Goal: Book appointment/travel/reservation

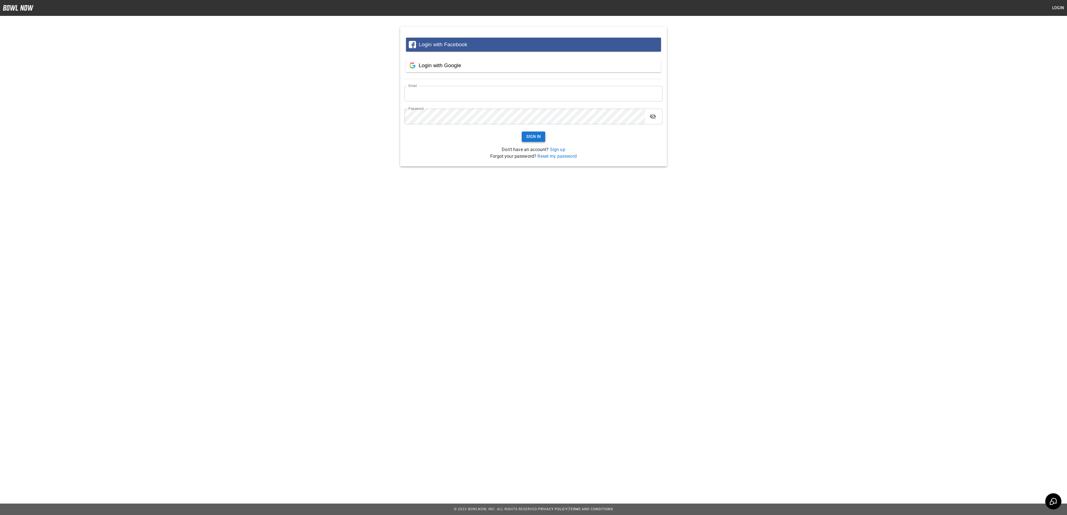
type input "**********"
click at [534, 137] on button "Sign In" at bounding box center [534, 137] width 24 height 10
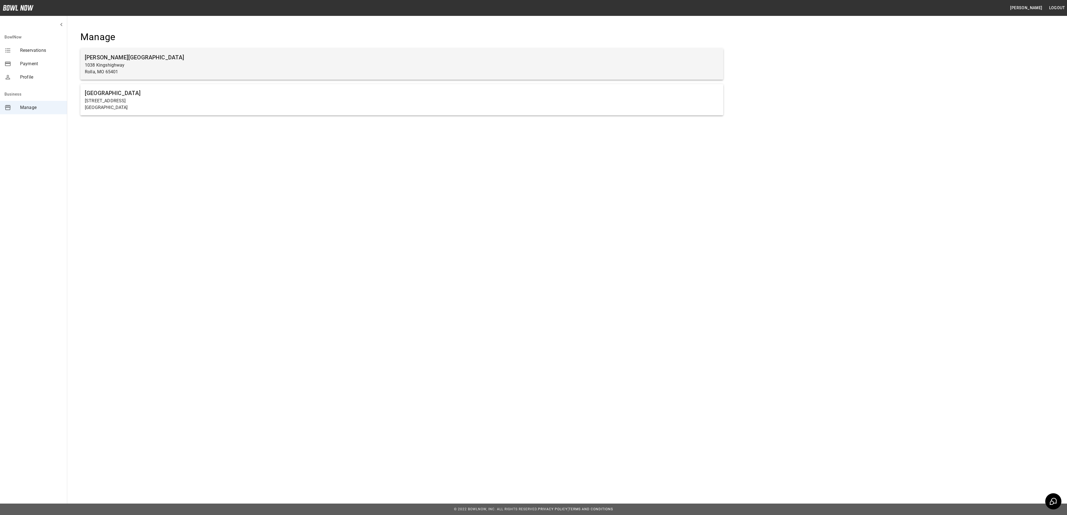
click at [235, 69] on p "Rolla, MO 65401" at bounding box center [402, 72] width 634 height 7
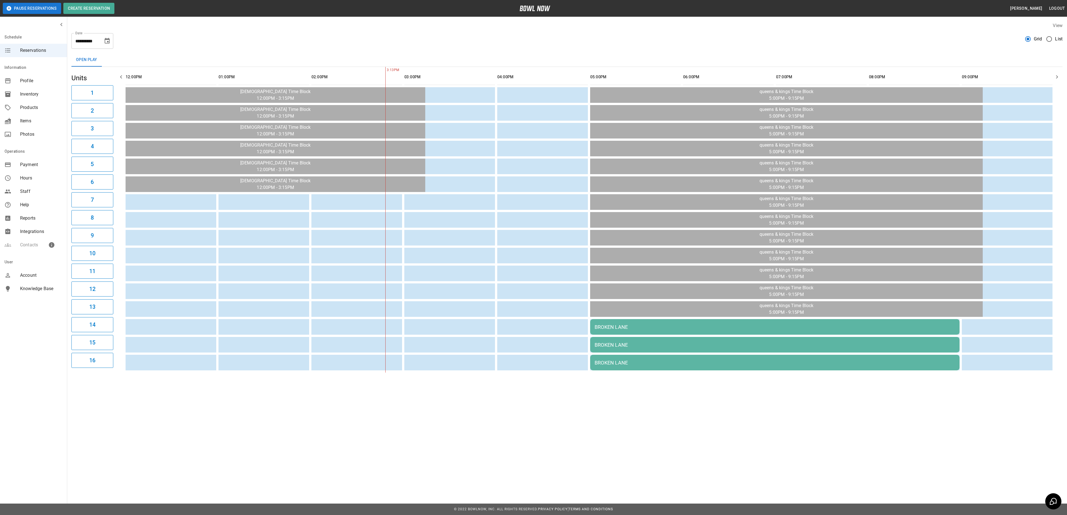
click at [107, 40] on icon "Choose date, selected date is Sep 17, 2025" at bounding box center [107, 41] width 7 height 7
click at [122, 56] on icon "Next month" at bounding box center [122, 57] width 7 height 7
click at [108, 109] on button "24" at bounding box center [108, 113] width 10 height 10
click at [109, 112] on button "24" at bounding box center [108, 113] width 10 height 10
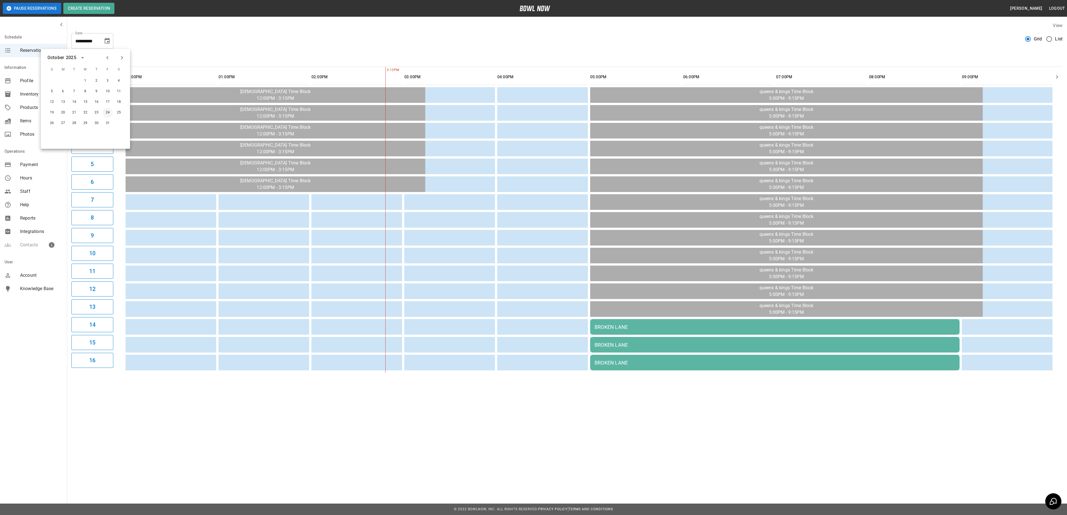
type input "**********"
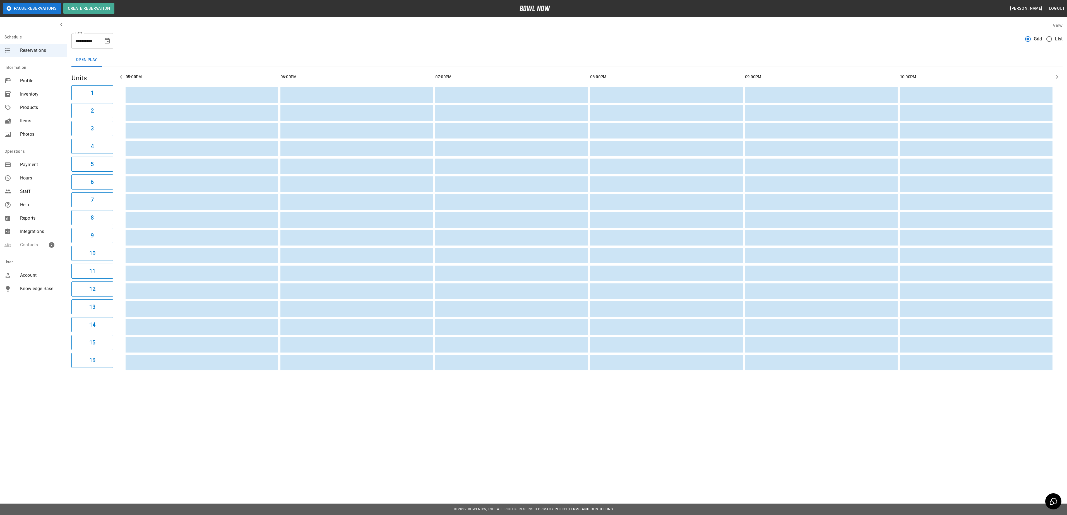
click at [108, 39] on icon "Choose date, selected date is Oct 24, 2025" at bounding box center [107, 41] width 5 height 6
click at [392, 45] on div "**********" at bounding box center [566, 39] width 991 height 20
click at [336, 40] on div "**********" at bounding box center [566, 39] width 991 height 20
click at [91, 4] on button "Create Reservation" at bounding box center [88, 8] width 51 height 11
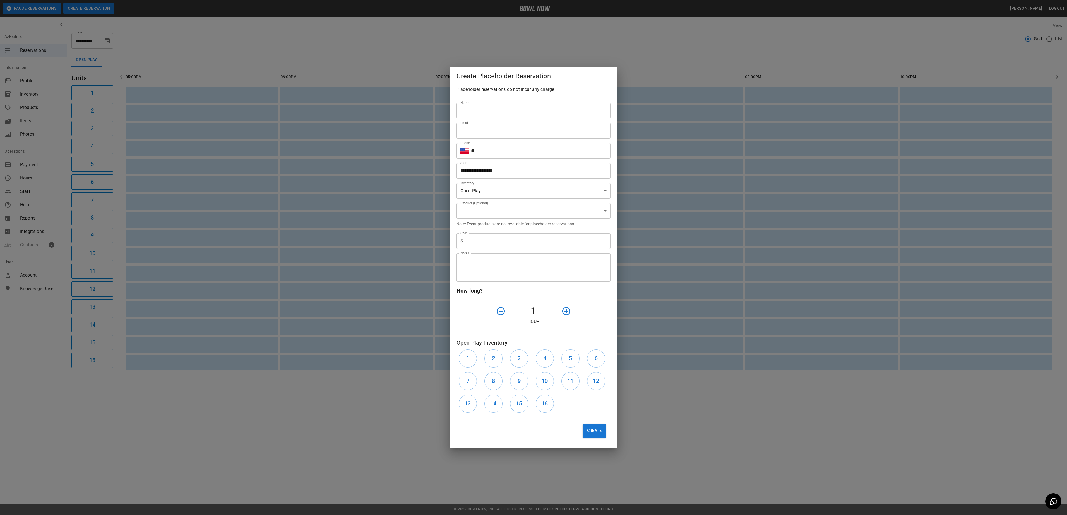
type input "**********"
click at [539, 105] on input "Name" at bounding box center [533, 111] width 154 height 16
type input "**********"
click at [515, 136] on input "Email" at bounding box center [533, 131] width 154 height 16
type input "**********"
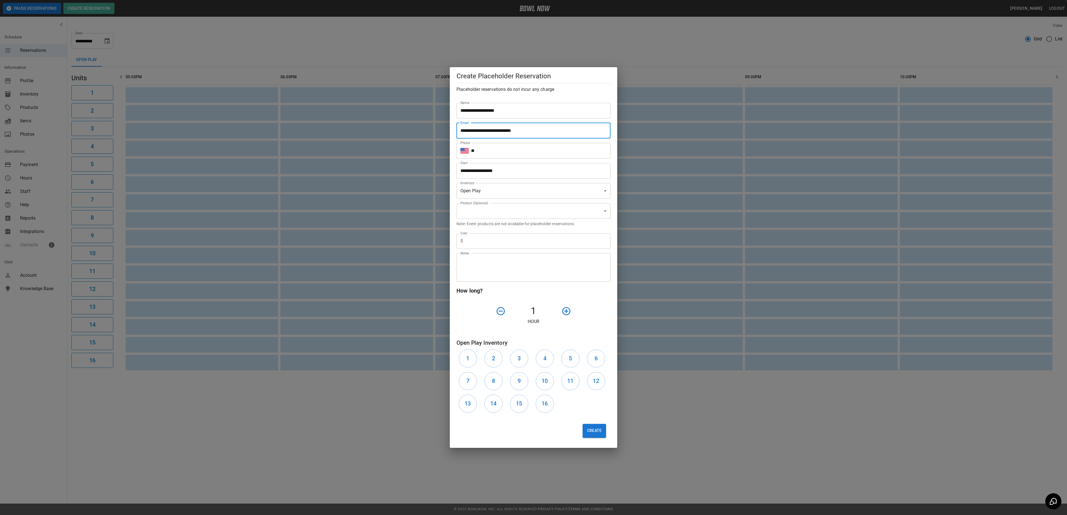
click at [529, 152] on input "**" at bounding box center [540, 151] width 139 height 16
type input "**********"
click at [529, 148] on input "**********" at bounding box center [540, 151] width 139 height 16
click at [521, 239] on input "text" at bounding box center [537, 241] width 145 height 16
type input "*"
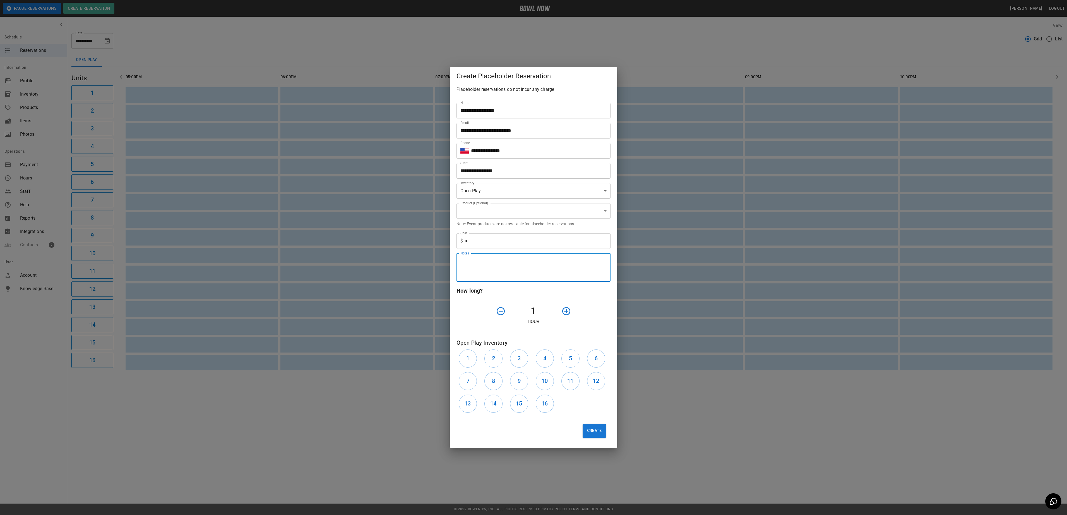
click at [517, 268] on textarea "Notes" at bounding box center [533, 267] width 146 height 19
click at [567, 314] on icon "button" at bounding box center [566, 312] width 10 height 10
click at [567, 313] on icon "button" at bounding box center [566, 312] width 10 height 10
click at [466, 360] on h6 "1" at bounding box center [467, 358] width 3 height 9
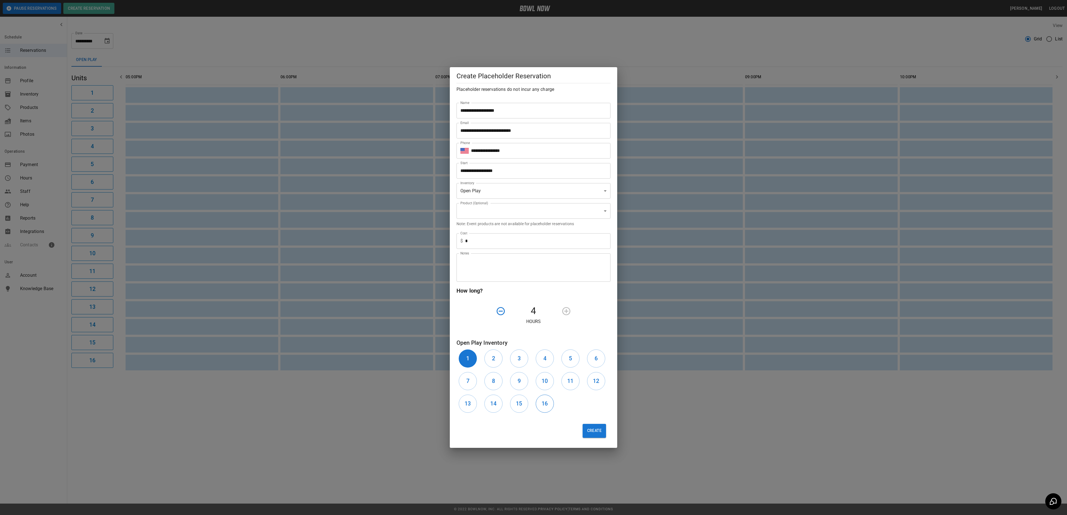
click at [549, 404] on button "16" at bounding box center [545, 404] width 18 height 18
click at [490, 356] on button "2" at bounding box center [493, 359] width 18 height 18
click at [534, 368] on div "4" at bounding box center [546, 359] width 26 height 23
click at [518, 363] on h6 "3" at bounding box center [518, 358] width 3 height 9
click at [543, 363] on h6 "4" at bounding box center [544, 358] width 3 height 9
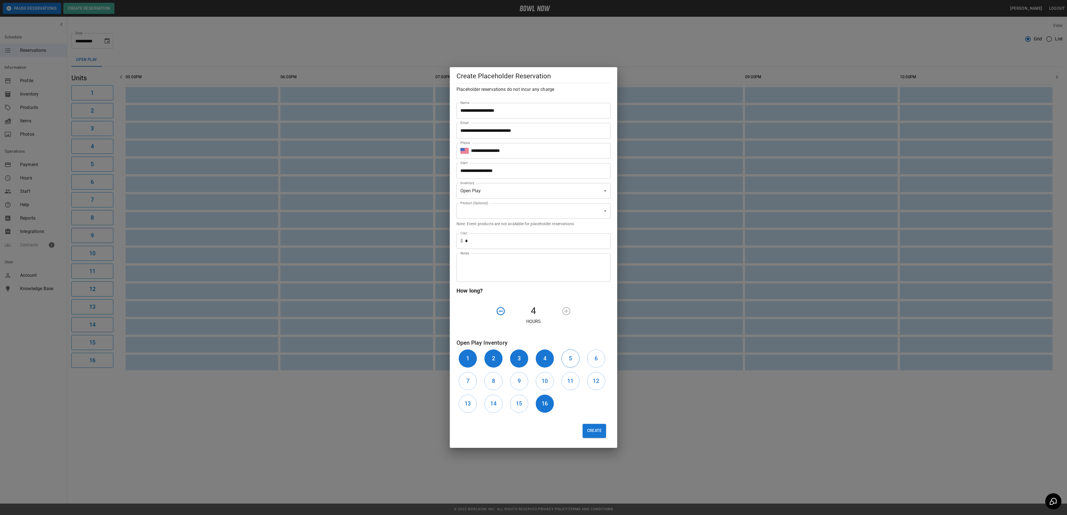
click at [566, 361] on button "5" at bounding box center [570, 359] width 18 height 18
click at [585, 363] on div "6" at bounding box center [598, 359] width 26 height 23
click at [597, 363] on h6 "6" at bounding box center [595, 358] width 3 height 9
click at [472, 383] on button "7" at bounding box center [468, 381] width 18 height 18
click at [500, 385] on button "8" at bounding box center [493, 381] width 18 height 18
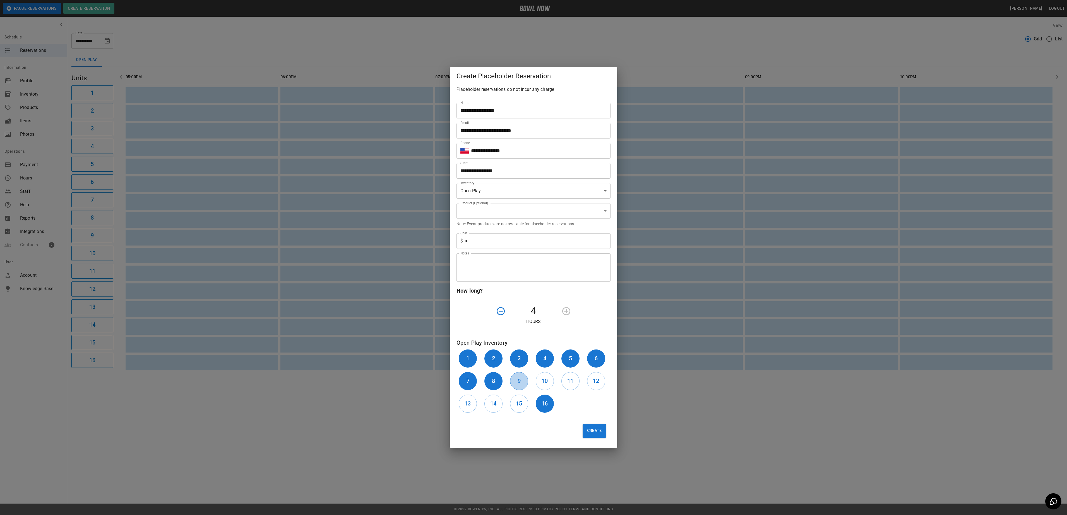
drag, startPoint x: 517, startPoint y: 385, endPoint x: 520, endPoint y: 385, distance: 2.8
click at [518, 385] on h6 "9" at bounding box center [518, 381] width 3 height 9
drag, startPoint x: 543, startPoint y: 385, endPoint x: 556, endPoint y: 386, distance: 12.8
click at [543, 385] on h6 "10" at bounding box center [544, 381] width 6 height 9
click at [579, 384] on div "11" at bounding box center [572, 381] width 26 height 23
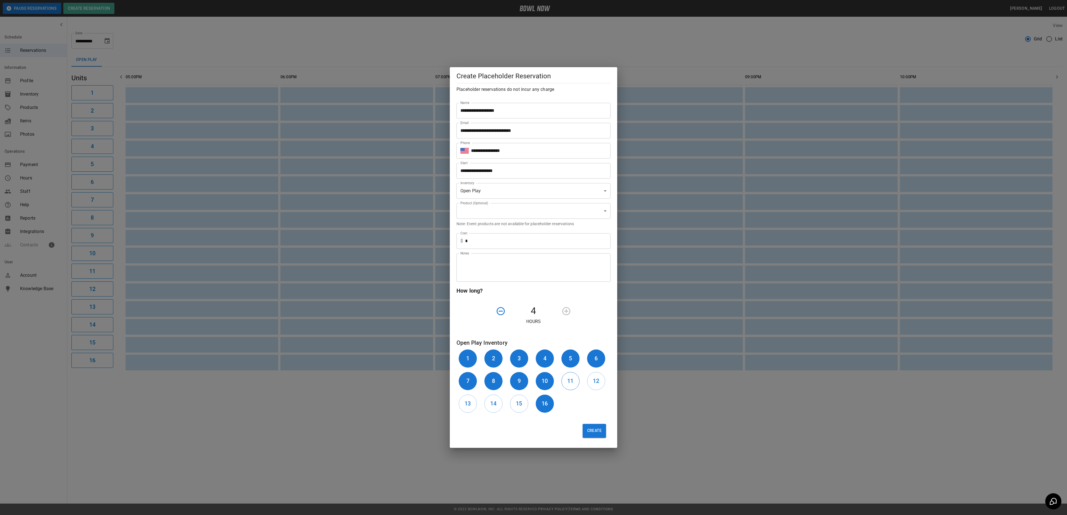
click at [571, 383] on h6 "11" at bounding box center [570, 381] width 6 height 9
click at [595, 382] on h6 "12" at bounding box center [596, 381] width 6 height 9
click at [466, 407] on h6 "13" at bounding box center [467, 403] width 6 height 9
click at [493, 407] on h6 "14" at bounding box center [493, 403] width 6 height 9
click at [519, 406] on h6 "15" at bounding box center [519, 403] width 6 height 9
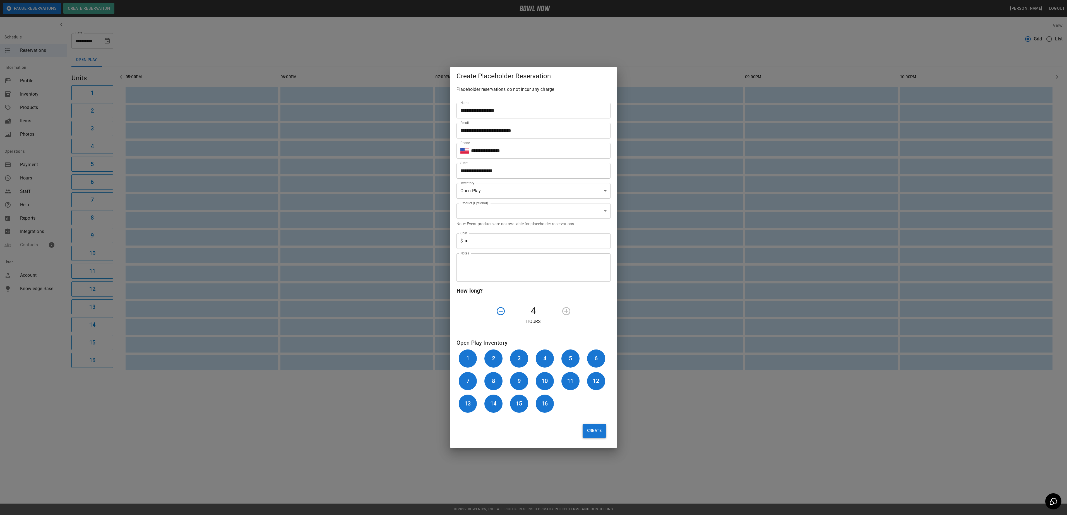
click at [596, 431] on button "Create" at bounding box center [593, 431] width 23 height 14
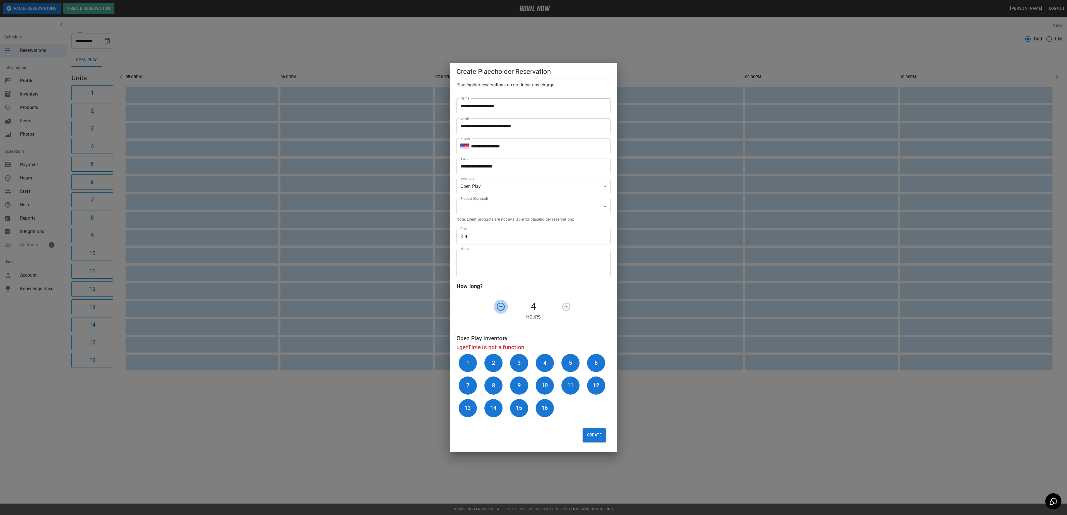
click at [502, 308] on icon "button" at bounding box center [501, 307] width 10 height 10
click at [598, 438] on button "Create" at bounding box center [593, 436] width 23 height 14
click at [562, 311] on icon "button" at bounding box center [566, 307] width 10 height 10
click at [561, 168] on input "**********" at bounding box center [531, 167] width 150 height 16
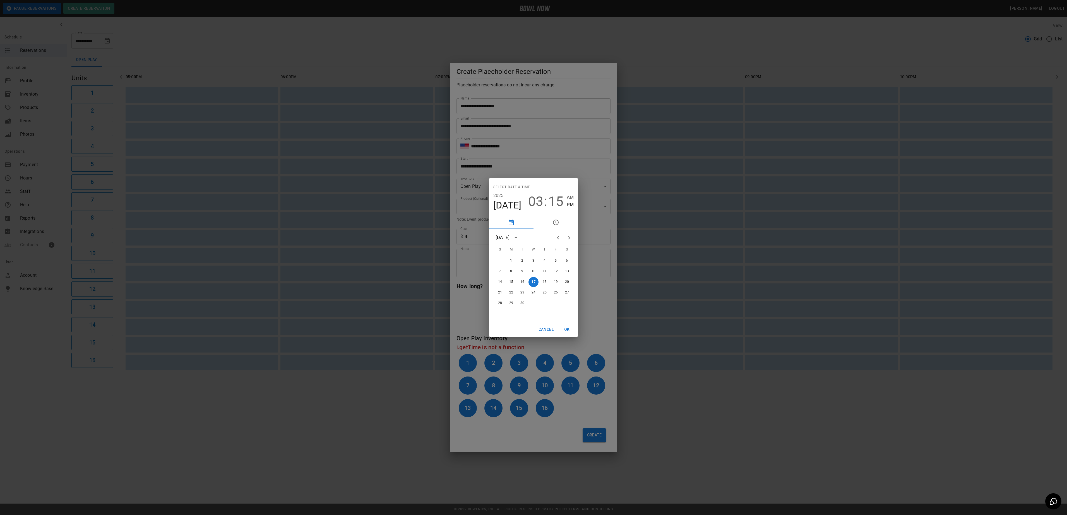
click at [569, 237] on icon "Next month" at bounding box center [569, 238] width 7 height 7
click at [557, 291] on button "24" at bounding box center [556, 293] width 10 height 10
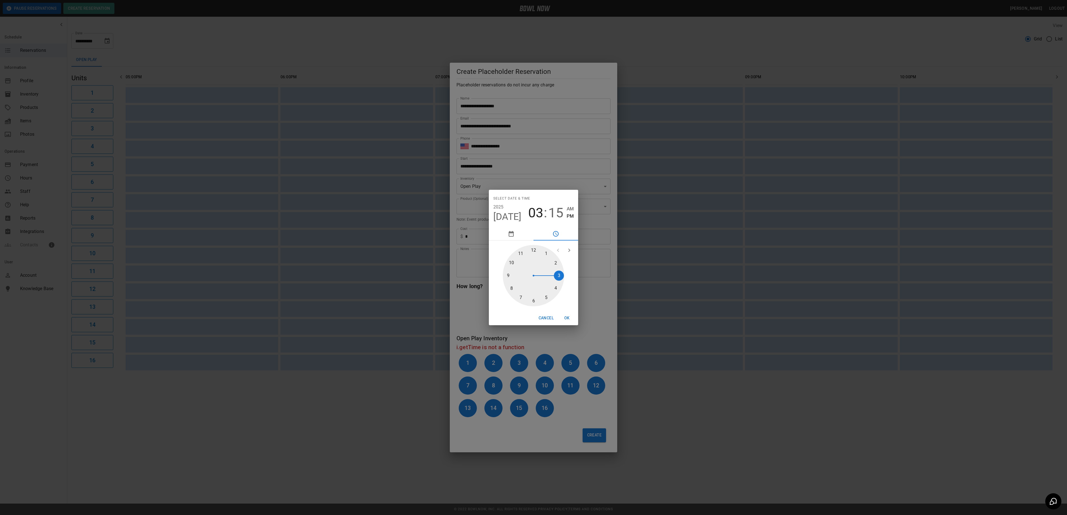
click at [547, 300] on div at bounding box center [533, 275] width 61 height 61
click at [537, 253] on div at bounding box center [533, 275] width 61 height 61
type input "**********"
click at [566, 318] on button "OK" at bounding box center [567, 318] width 18 height 10
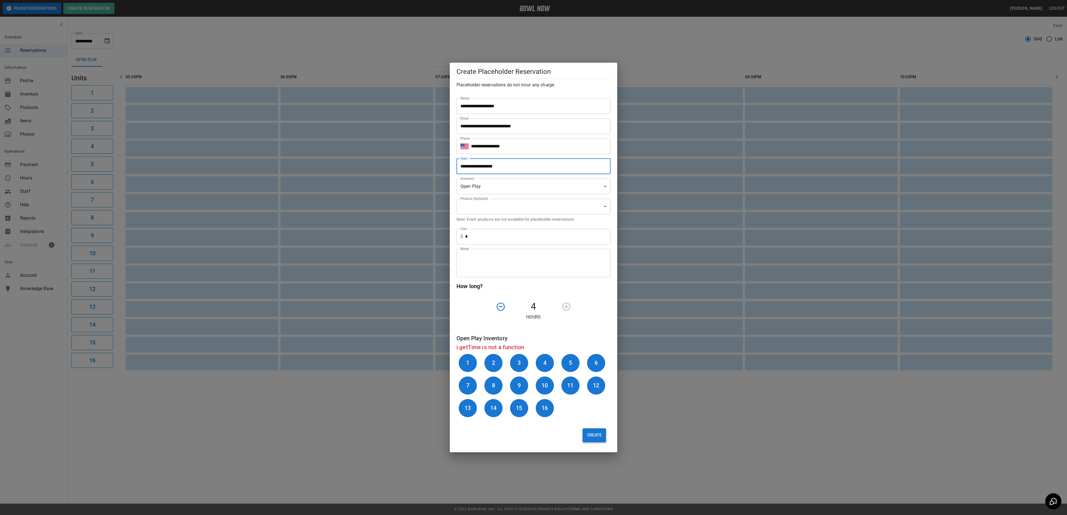
click at [584, 435] on button "Create" at bounding box center [593, 436] width 23 height 14
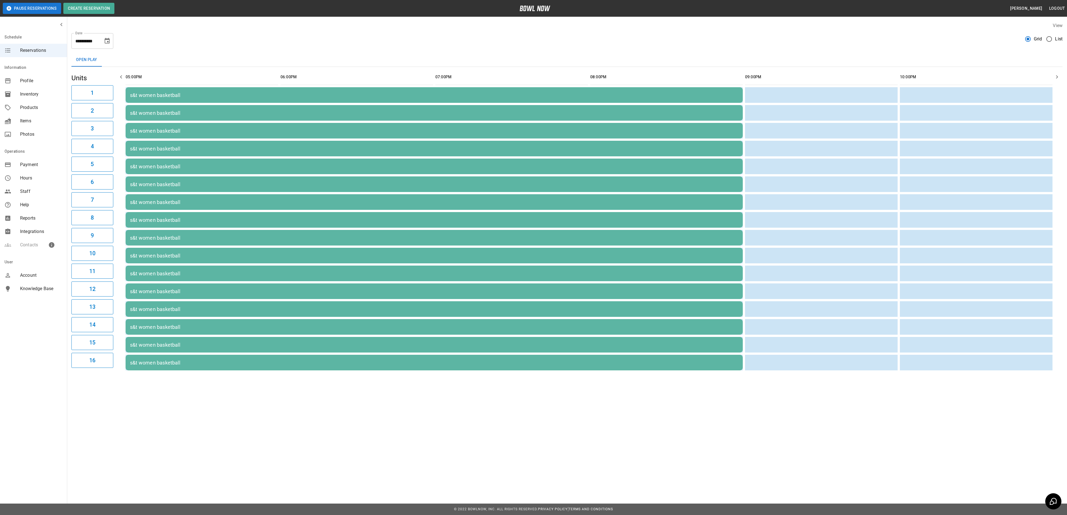
click at [107, 44] on icon "Choose date, selected date is Oct 24, 2025" at bounding box center [107, 41] width 5 height 6
click at [106, 59] on icon "Previous month" at bounding box center [107, 57] width 7 height 7
click at [74, 102] on button "16" at bounding box center [74, 102] width 10 height 10
click at [74, 103] on button "16" at bounding box center [74, 102] width 10 height 10
type input "**********"
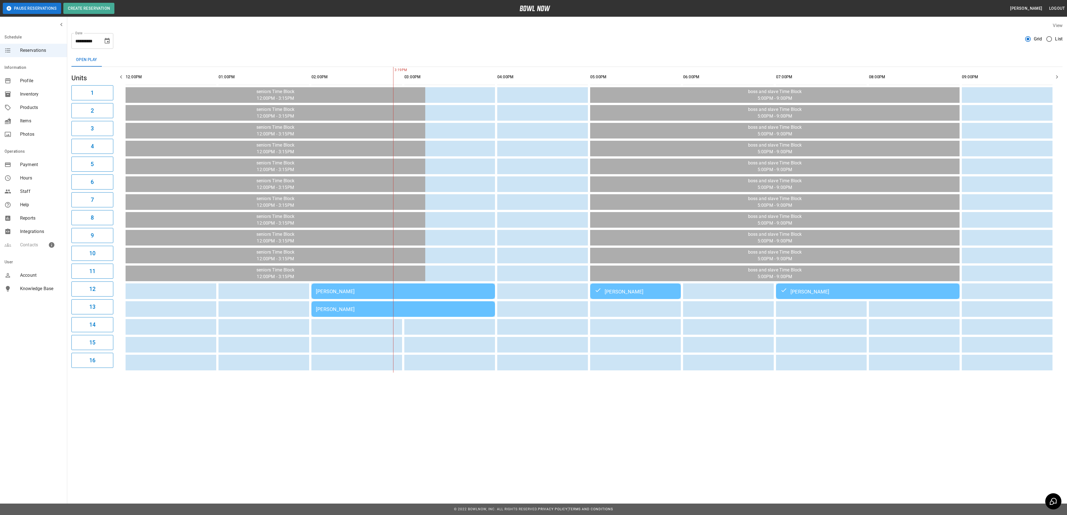
click at [422, 295] on td "Sarah Sisson" at bounding box center [403, 292] width 184 height 16
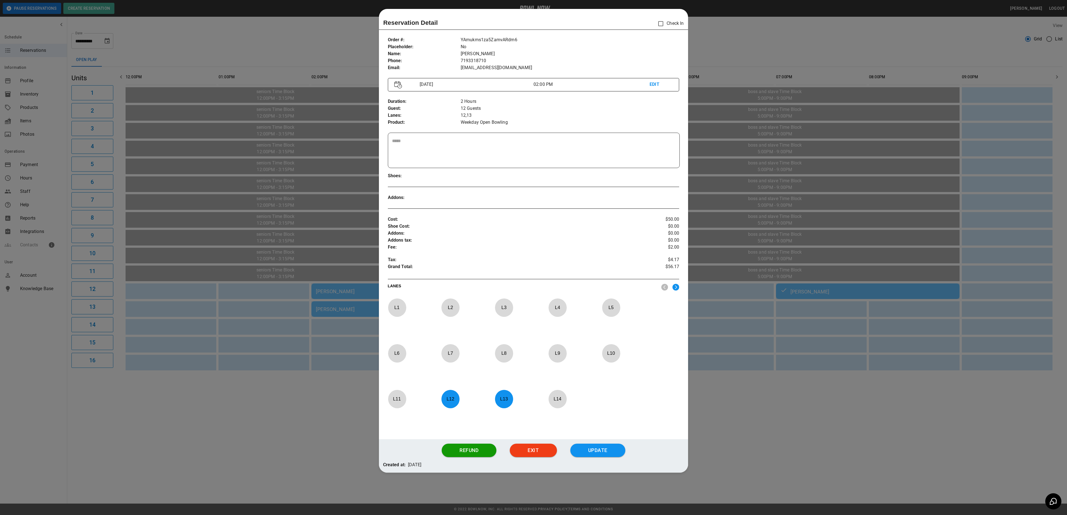
click at [322, 411] on div at bounding box center [533, 257] width 1067 height 515
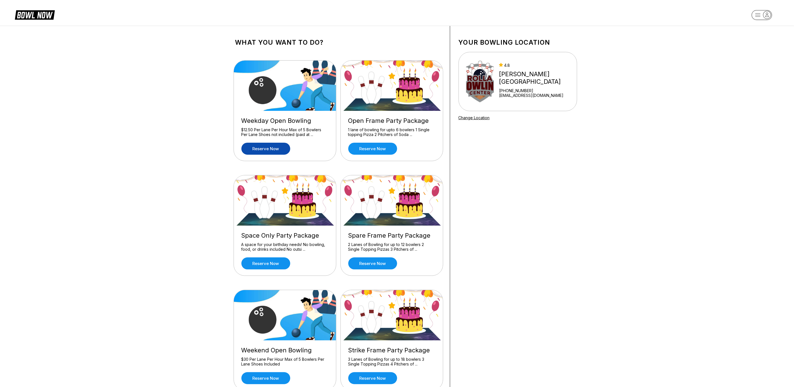
click at [271, 147] on link "Reserve now" at bounding box center [265, 149] width 49 height 12
click at [263, 146] on link "Reserve now" at bounding box center [265, 149] width 49 height 12
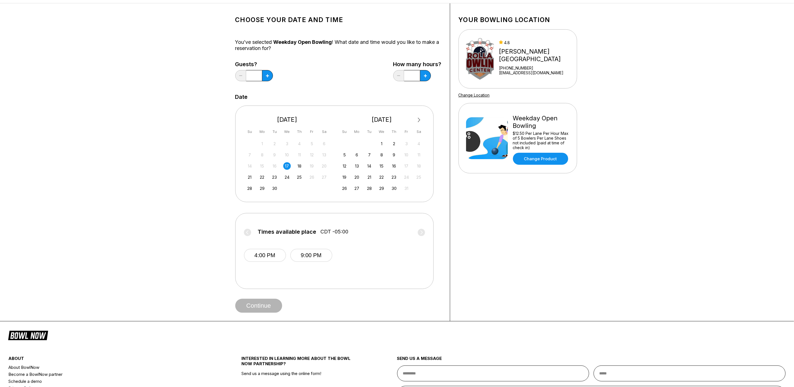
scroll to position [42, 0]
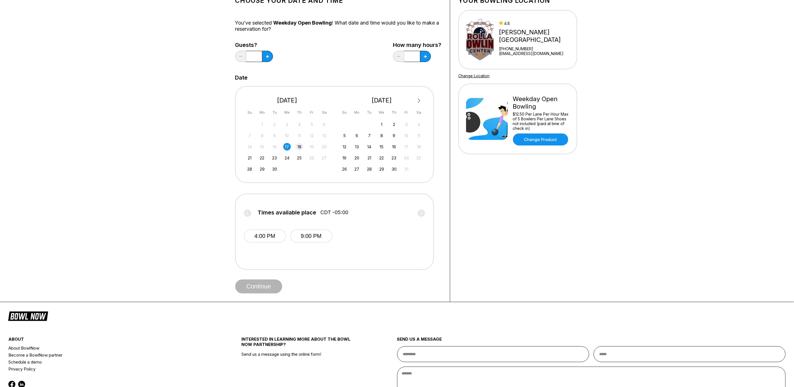
click at [299, 146] on div "18" at bounding box center [299, 147] width 8 height 8
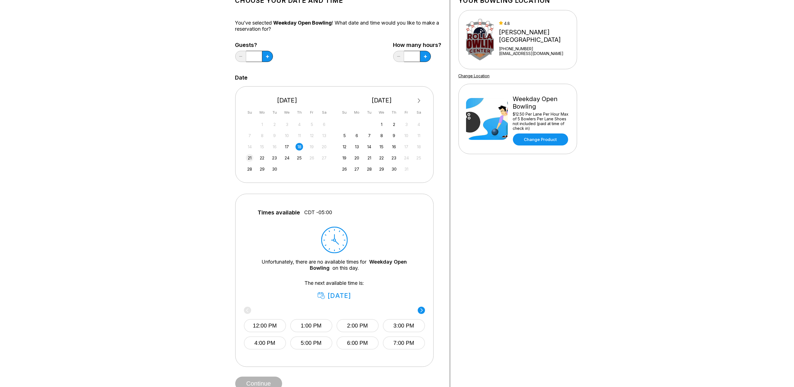
click at [248, 158] on div "21" at bounding box center [250, 158] width 8 height 8
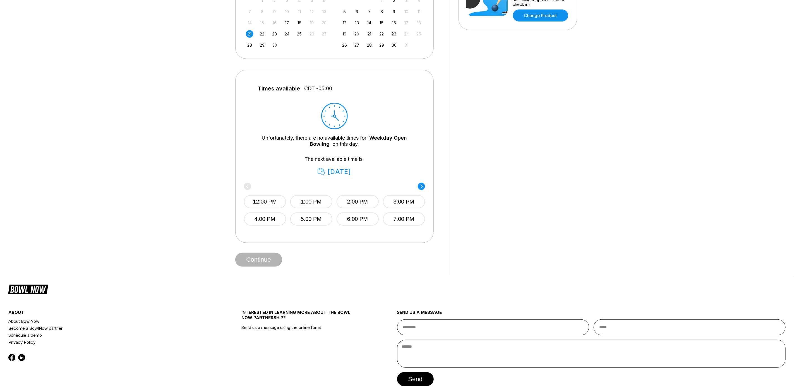
scroll to position [167, 0]
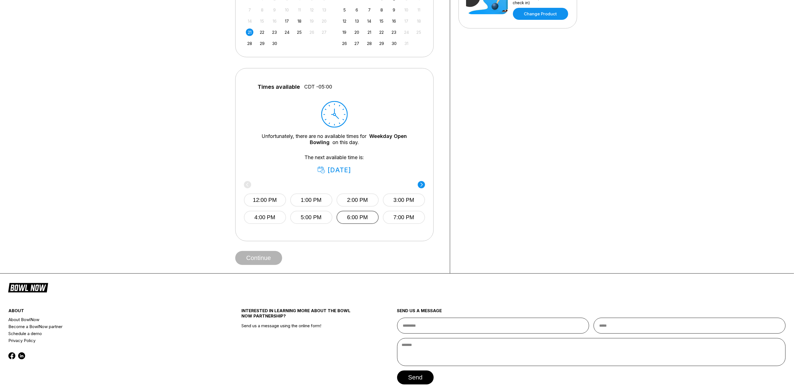
click at [356, 220] on button "6:00 PM" at bounding box center [357, 217] width 42 height 13
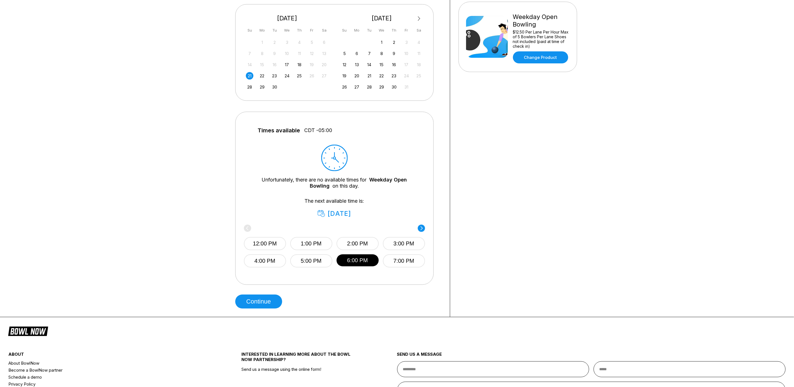
scroll to position [126, 0]
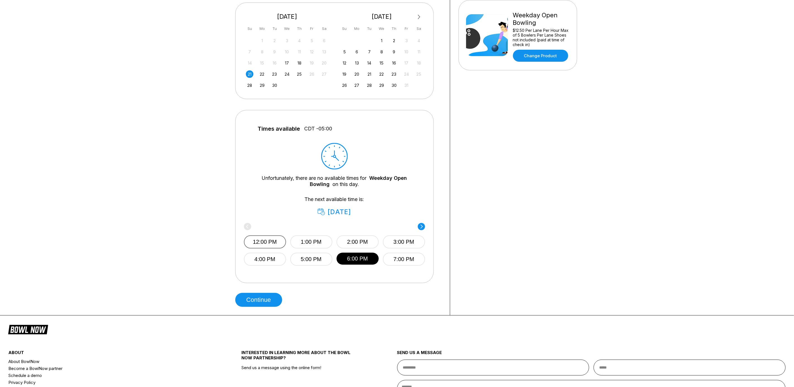
click at [268, 241] on button "12:00 PM" at bounding box center [265, 241] width 42 height 13
click at [356, 260] on button "6:00 PM" at bounding box center [357, 258] width 42 height 13
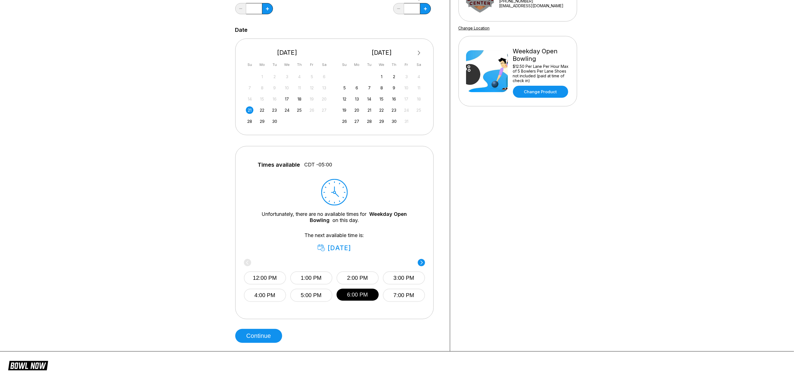
scroll to position [42, 0]
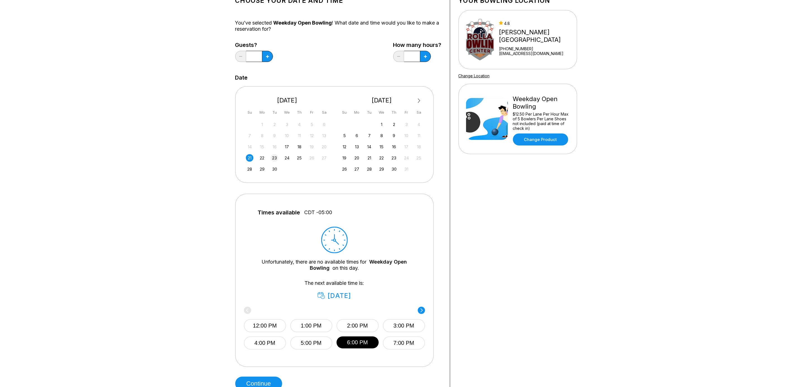
click at [274, 160] on div "23" at bounding box center [275, 158] width 8 height 8
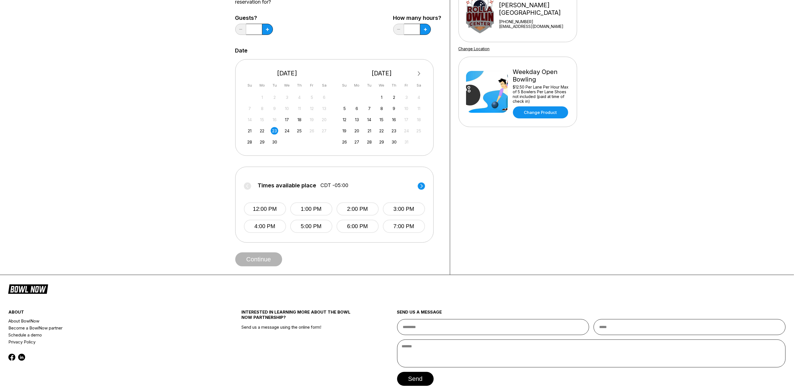
scroll to position [84, 0]
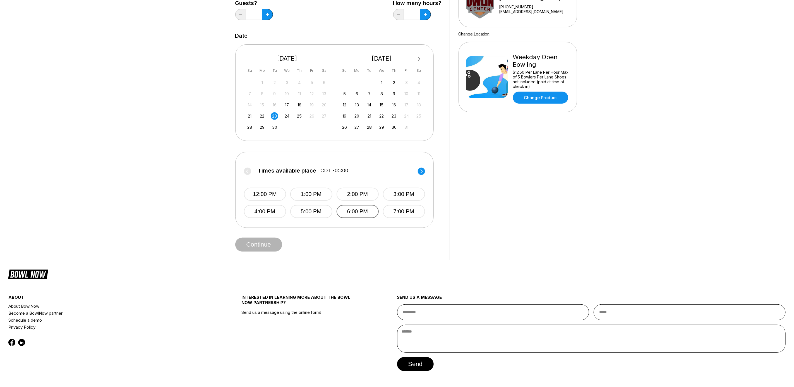
click at [352, 213] on button "6:00 PM" at bounding box center [357, 211] width 42 height 13
click at [259, 245] on button "Continue" at bounding box center [258, 244] width 47 height 14
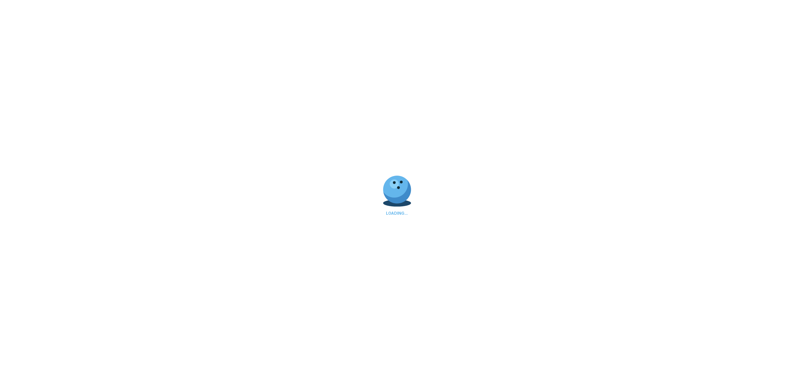
select select "**"
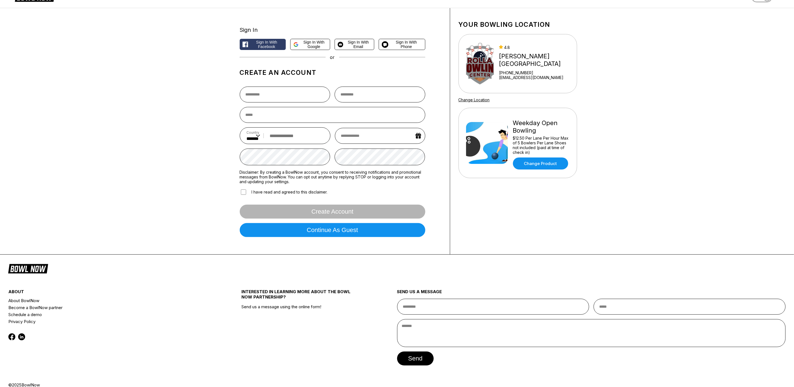
scroll to position [27, 0]
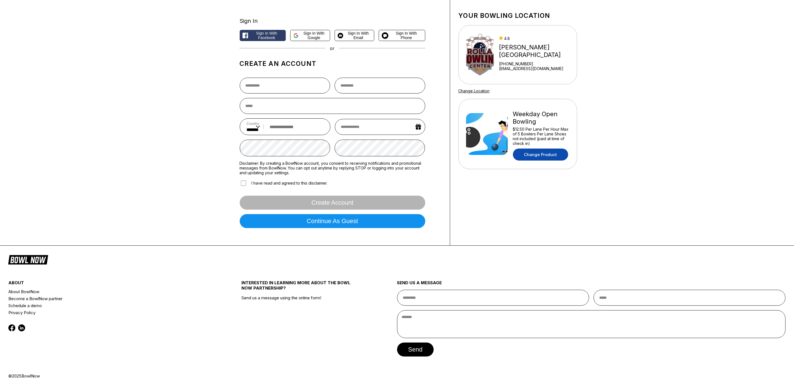
click at [528, 154] on link "Change Product" at bounding box center [540, 154] width 55 height 12
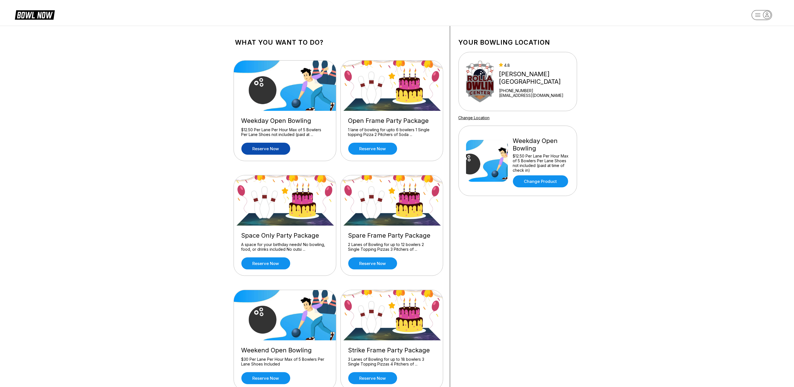
click at [529, 146] on div "Weekday Open Bowling" at bounding box center [541, 144] width 57 height 15
click at [551, 141] on div "Weekday Open Bowling" at bounding box center [541, 144] width 57 height 15
click at [37, 13] on icon at bounding box center [35, 14] width 40 height 11
